Goal: Transaction & Acquisition: Purchase product/service

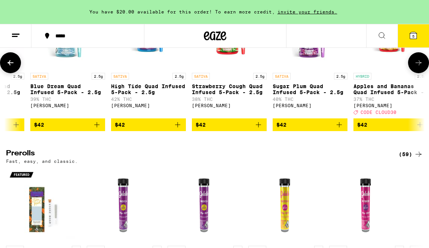
scroll to position [2025, 0]
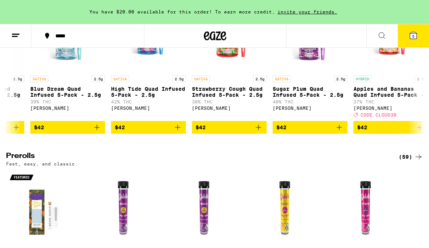
click at [411, 37] on icon at bounding box center [413, 35] width 7 height 7
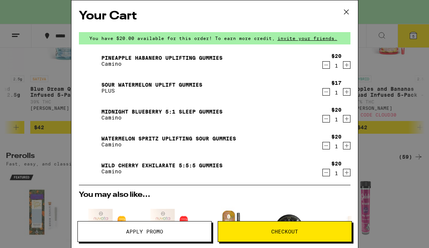
click at [346, 173] on icon "Increment" at bounding box center [346, 172] width 7 height 9
click at [326, 65] on icon "Decrement" at bounding box center [326, 65] width 7 height 9
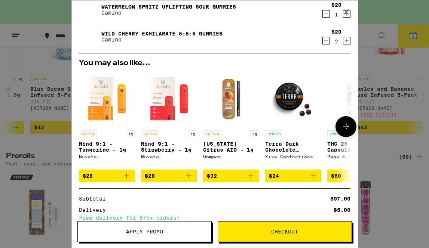
click at [105, 152] on p "Mind 9:1 - Tangerine - 1g" at bounding box center [107, 147] width 56 height 12
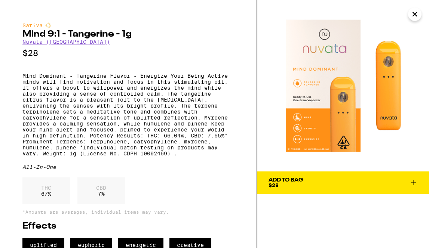
click at [416, 15] on icon "Close" at bounding box center [414, 14] width 9 height 11
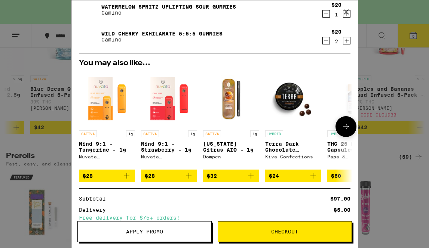
click at [126, 179] on icon "Add to bag" at bounding box center [126, 176] width 9 height 9
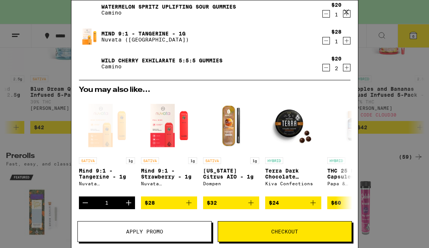
click at [144, 231] on span "Apply Promo" at bounding box center [144, 231] width 37 height 5
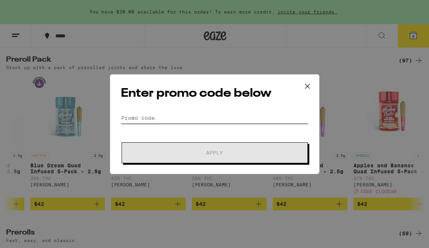
click at [150, 117] on input "Promo Code" at bounding box center [215, 117] width 188 height 11
type input "z"
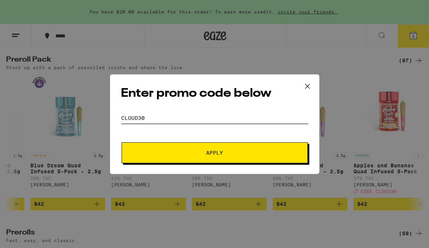
type input "Cloud30"
click at [214, 152] on button "Apply" at bounding box center [214, 152] width 186 height 21
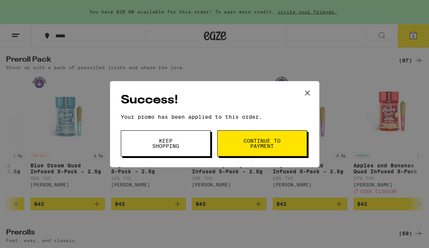
click at [167, 146] on span "Keep Shopping" at bounding box center [165, 143] width 38 height 10
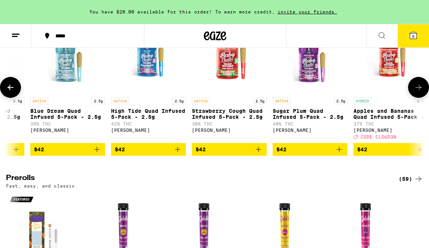
scroll to position [2079, 0]
click at [414, 39] on icon at bounding box center [412, 35] width 9 height 9
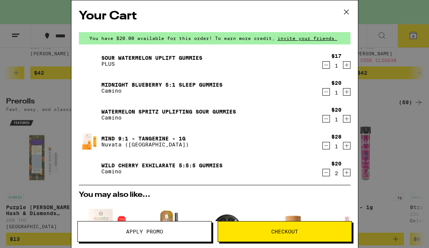
click at [287, 232] on span "Checkout" at bounding box center [284, 231] width 27 height 5
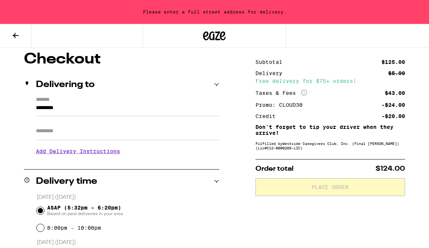
scroll to position [114, 0]
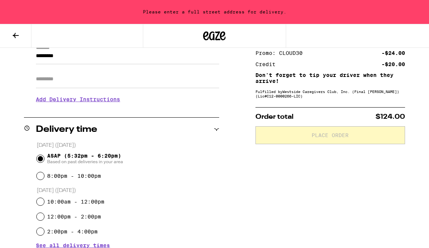
click at [56, 109] on div "******* ********* Apt/Suite Add Delivery Instructions We'll contact you at [PHO…" at bounding box center [121, 77] width 195 height 64
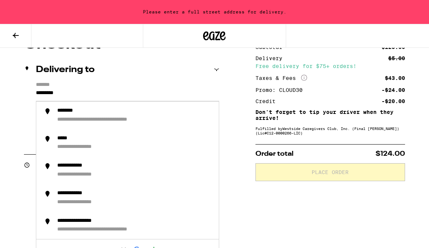
scroll to position [72, 0]
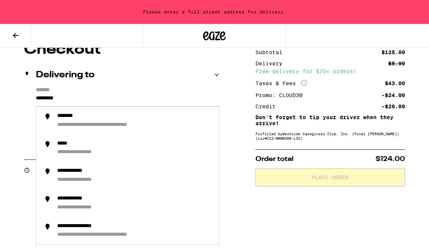
drag, startPoint x: 75, startPoint y: 97, endPoint x: 32, endPoint y: 97, distance: 43.3
click at [31, 97] on div "**********" at bounding box center [121, 119] width 195 height 64
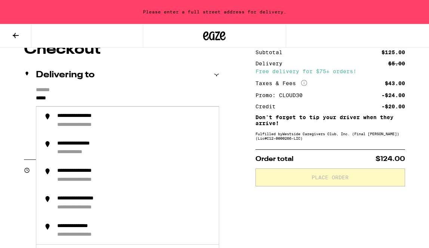
type input "******"
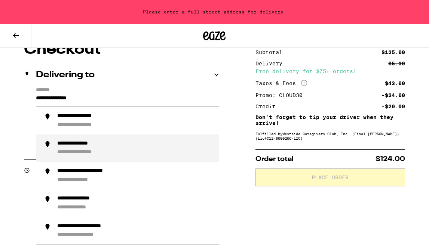
click at [76, 150] on div "**********" at bounding box center [87, 152] width 61 height 7
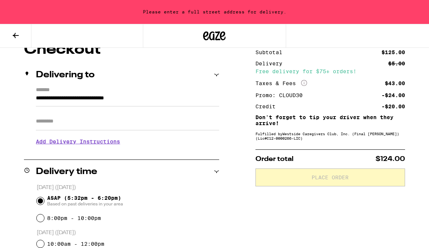
type input "**********"
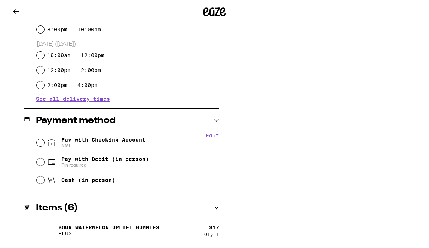
scroll to position [238, 0]
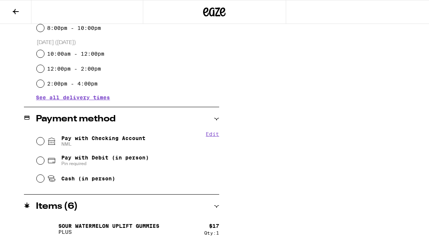
click at [39, 142] on input "Pay with Checking Account NML" at bounding box center [40, 141] width 7 height 7
radio input "true"
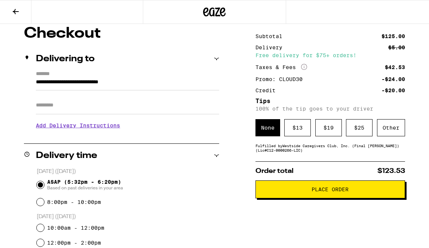
scroll to position [62, 0]
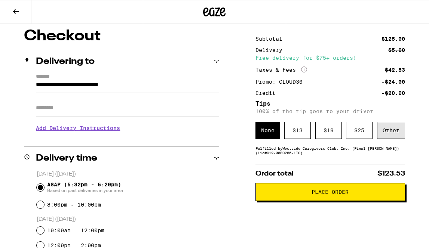
click at [390, 133] on div "Other" at bounding box center [391, 130] width 28 height 17
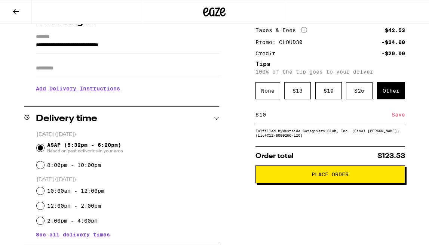
scroll to position [104, 0]
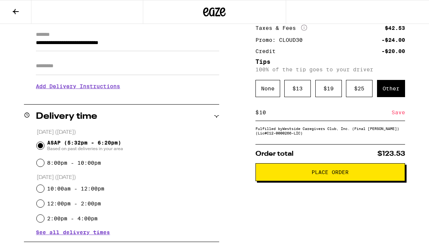
type input "10"
click at [333, 175] on span "Place Order" at bounding box center [329, 172] width 37 height 5
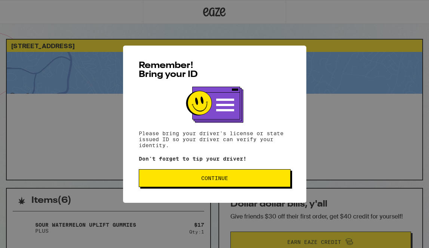
click at [224, 179] on span "Continue" at bounding box center [214, 178] width 27 height 5
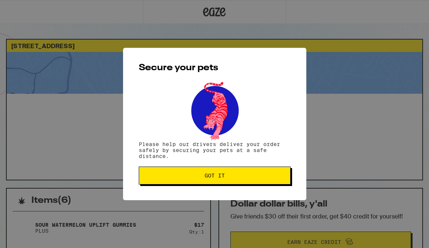
click at [224, 178] on span "Got it" at bounding box center [214, 175] width 20 height 5
